Goal: Task Accomplishment & Management: Manage account settings

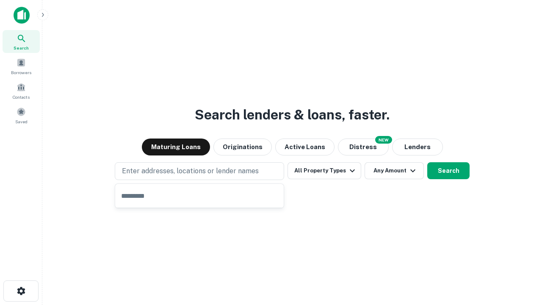
type input "**********"
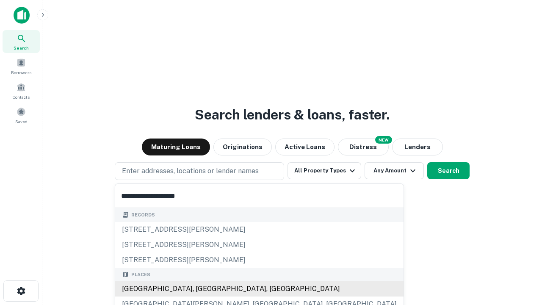
click at [202, 289] on div "[GEOGRAPHIC_DATA], [GEOGRAPHIC_DATA], [GEOGRAPHIC_DATA]" at bounding box center [259, 288] width 288 height 15
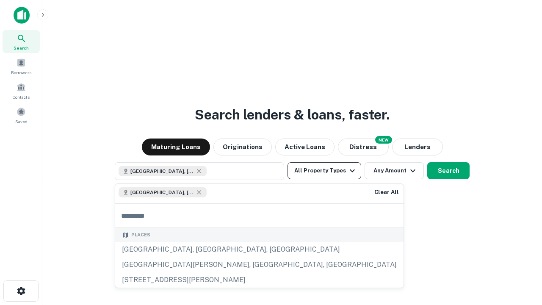
click at [324, 171] on button "All Property Types" at bounding box center [324, 170] width 74 height 17
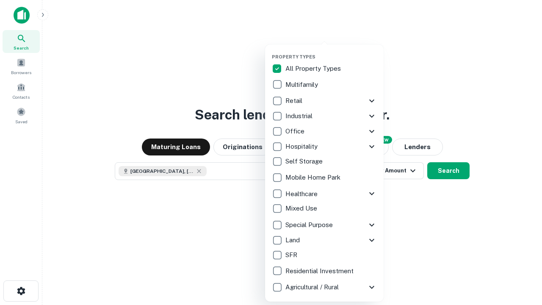
click at [331, 51] on button "button" at bounding box center [331, 51] width 118 height 0
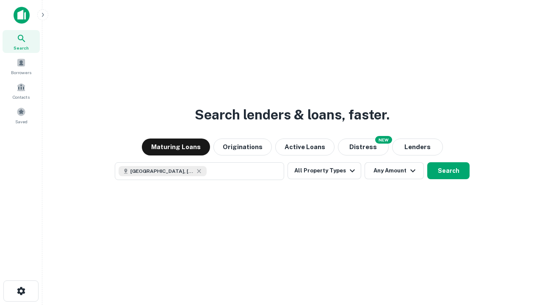
scroll to position [14, 0]
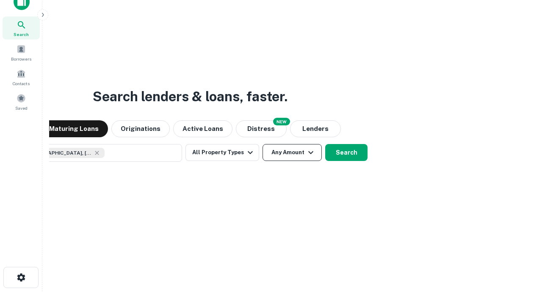
click at [262, 144] on button "Any Amount" at bounding box center [291, 152] width 59 height 17
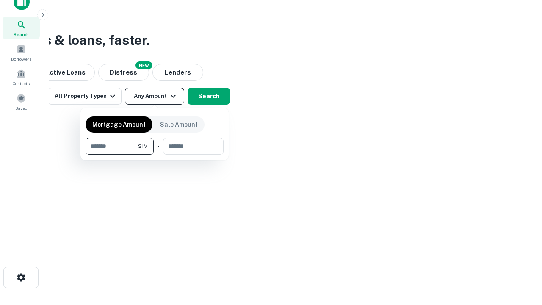
type input "*******"
click at [154, 154] on button "button" at bounding box center [154, 154] width 138 height 0
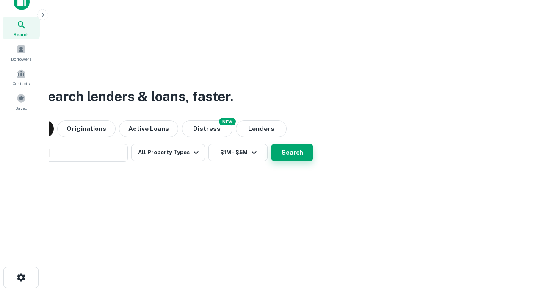
click at [271, 144] on button "Search" at bounding box center [292, 152] width 42 height 17
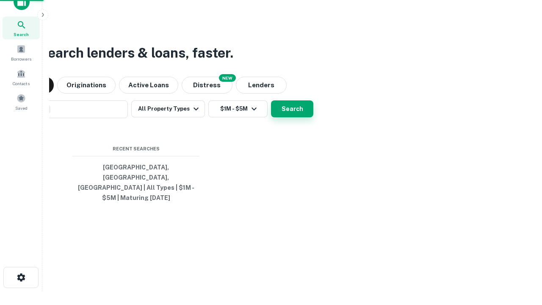
scroll to position [28, 239]
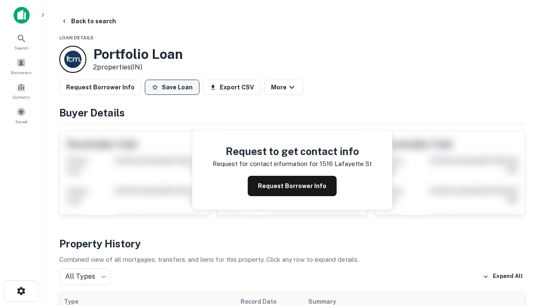
click at [172, 87] on button "Save Loan" at bounding box center [172, 87] width 55 height 15
click at [174, 87] on button "Save Loan" at bounding box center [172, 87] width 55 height 15
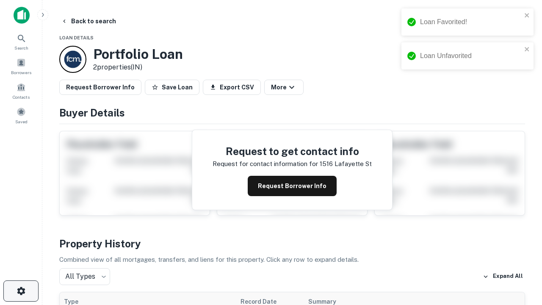
click at [21, 291] on icon "button" at bounding box center [21, 291] width 10 height 10
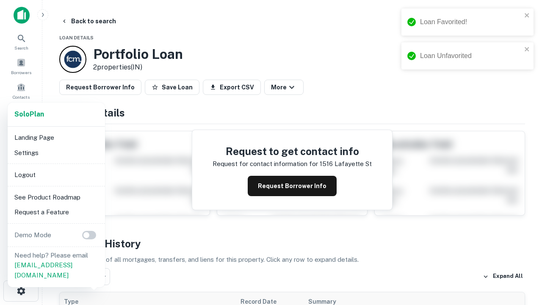
click at [56, 174] on li "Logout" at bounding box center [56, 174] width 91 height 15
